Goal: Task Accomplishment & Management: Manage account settings

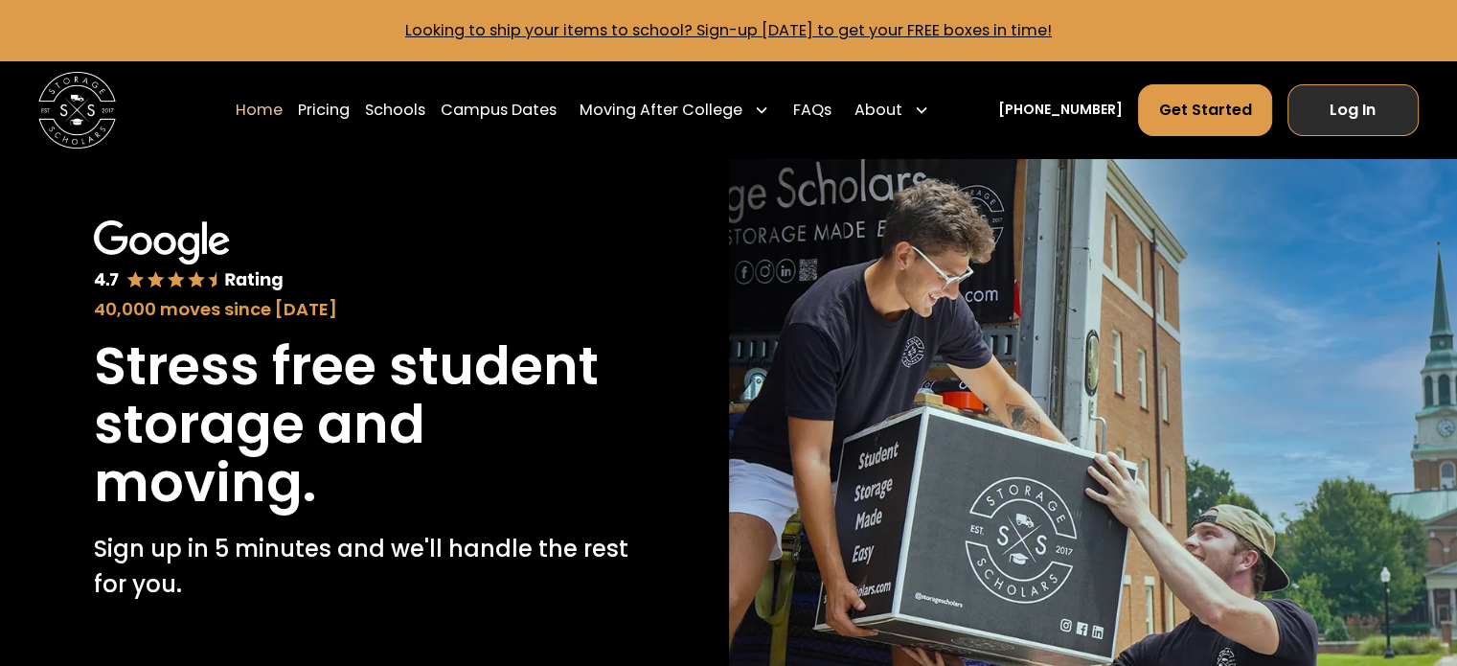
click at [1368, 124] on link "Log In" at bounding box center [1352, 110] width 131 height 52
click at [1374, 110] on link "Log In" at bounding box center [1352, 110] width 131 height 52
click at [1349, 115] on link "Log In" at bounding box center [1352, 110] width 131 height 52
click at [1398, 109] on link "Log In" at bounding box center [1352, 110] width 131 height 52
click at [1378, 106] on link "Log In" at bounding box center [1352, 110] width 131 height 52
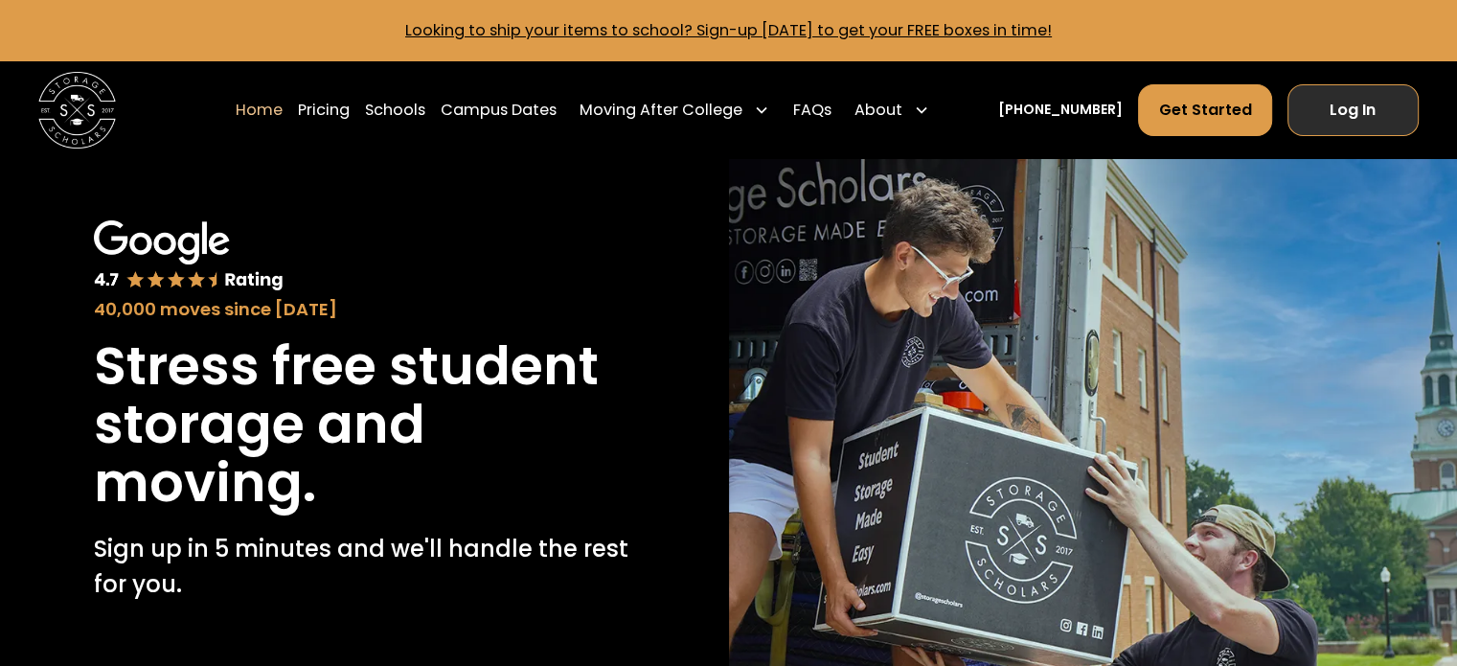
click at [1368, 111] on link "Log In" at bounding box center [1352, 110] width 131 height 52
